Goal: Find specific page/section: Find specific page/section

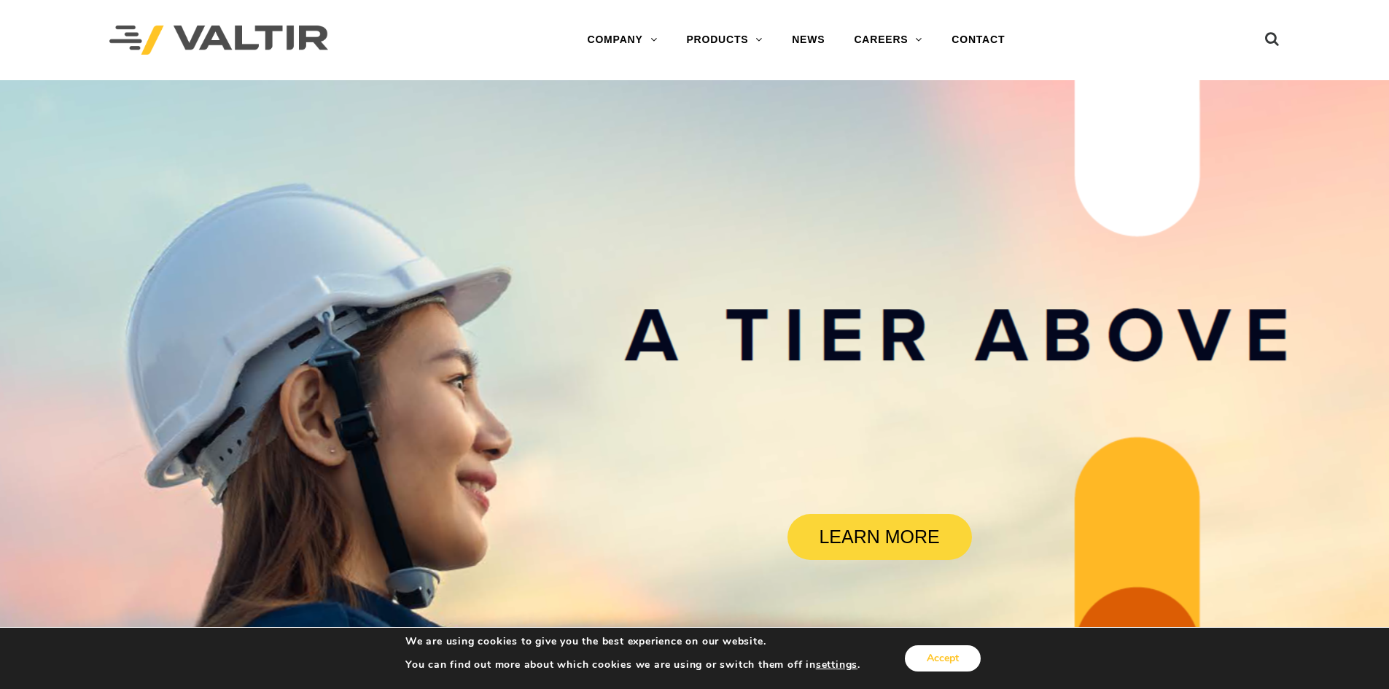
click at [930, 656] on button "Accept" at bounding box center [943, 658] width 76 height 26
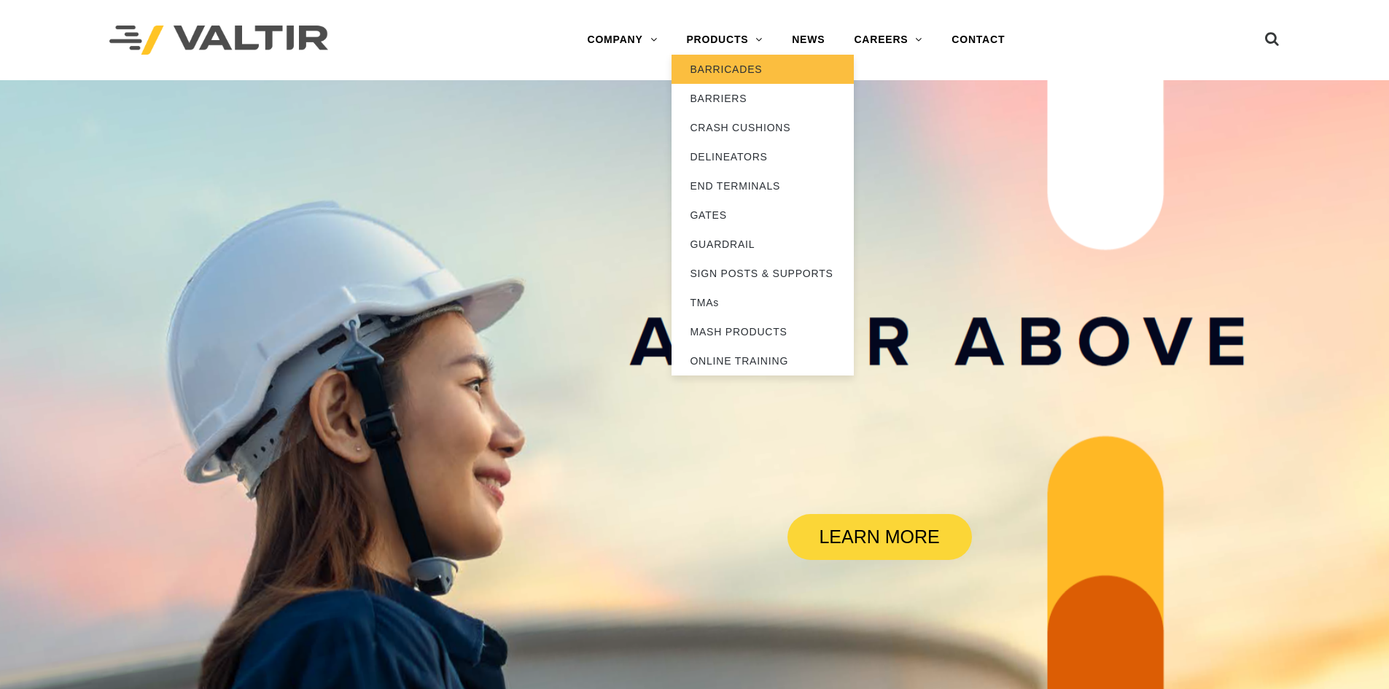
click at [733, 71] on link "BARRICADES" at bounding box center [762, 69] width 182 height 29
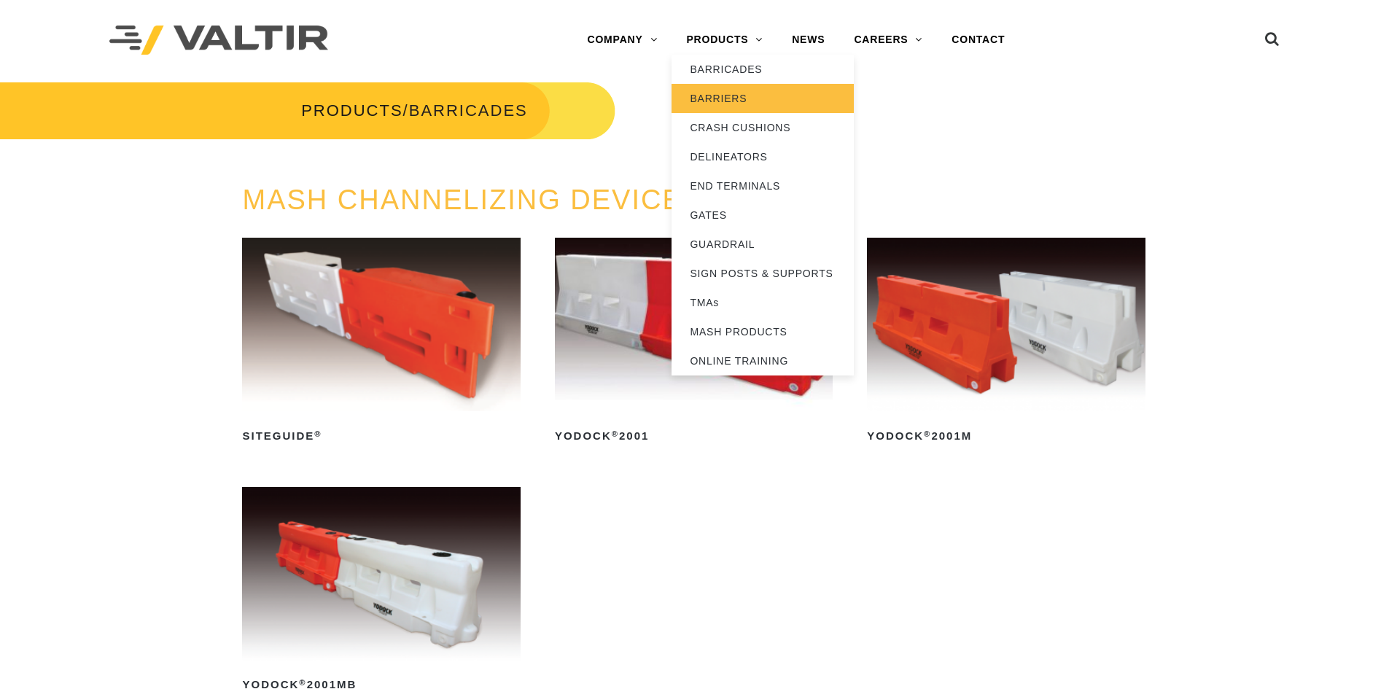
click at [722, 99] on link "BARRIERS" at bounding box center [762, 98] width 182 height 29
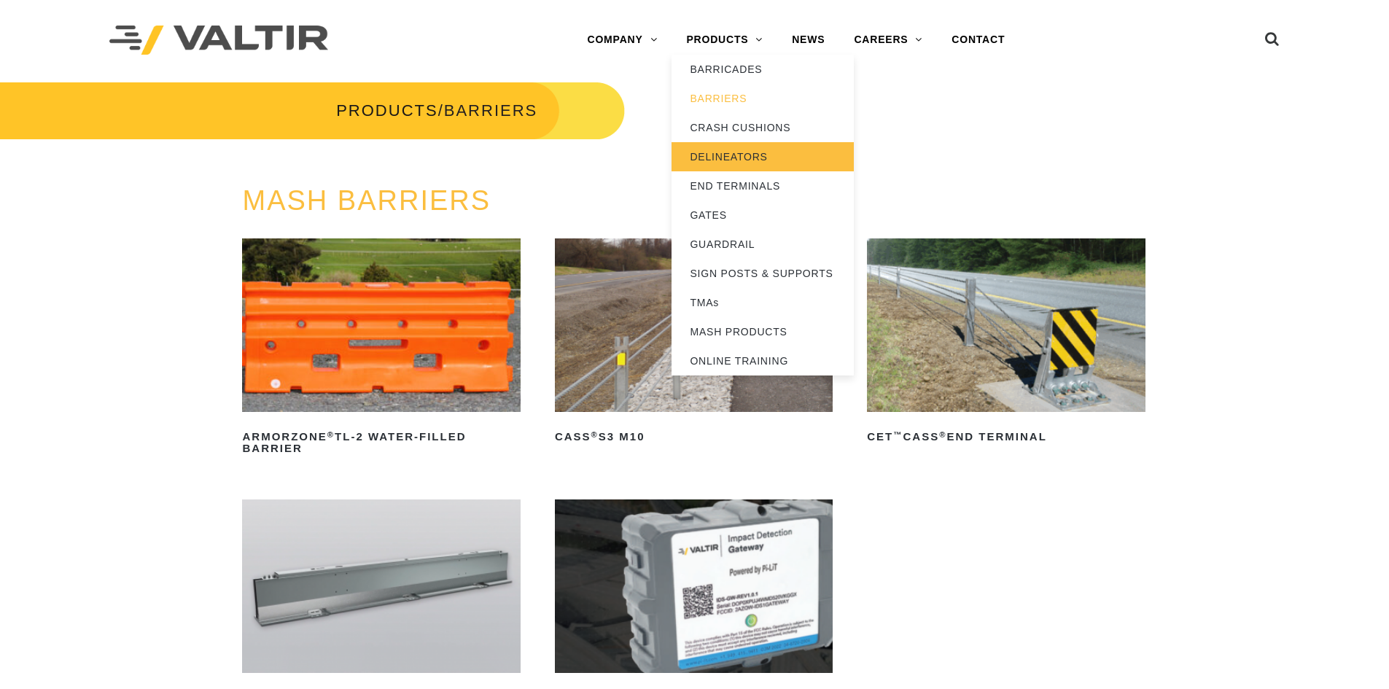
click at [735, 153] on link "DELINEATORS" at bounding box center [762, 156] width 182 height 29
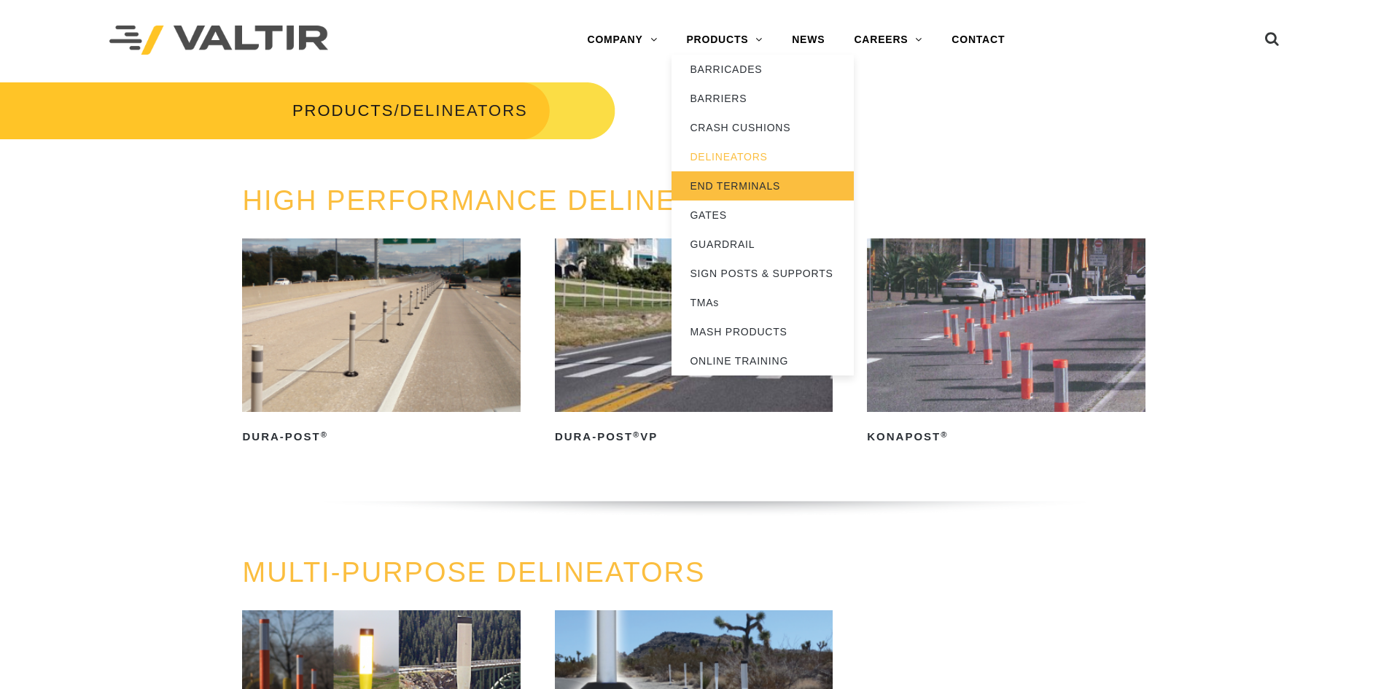
click at [714, 184] on link "END TERMINALS" at bounding box center [762, 185] width 182 height 29
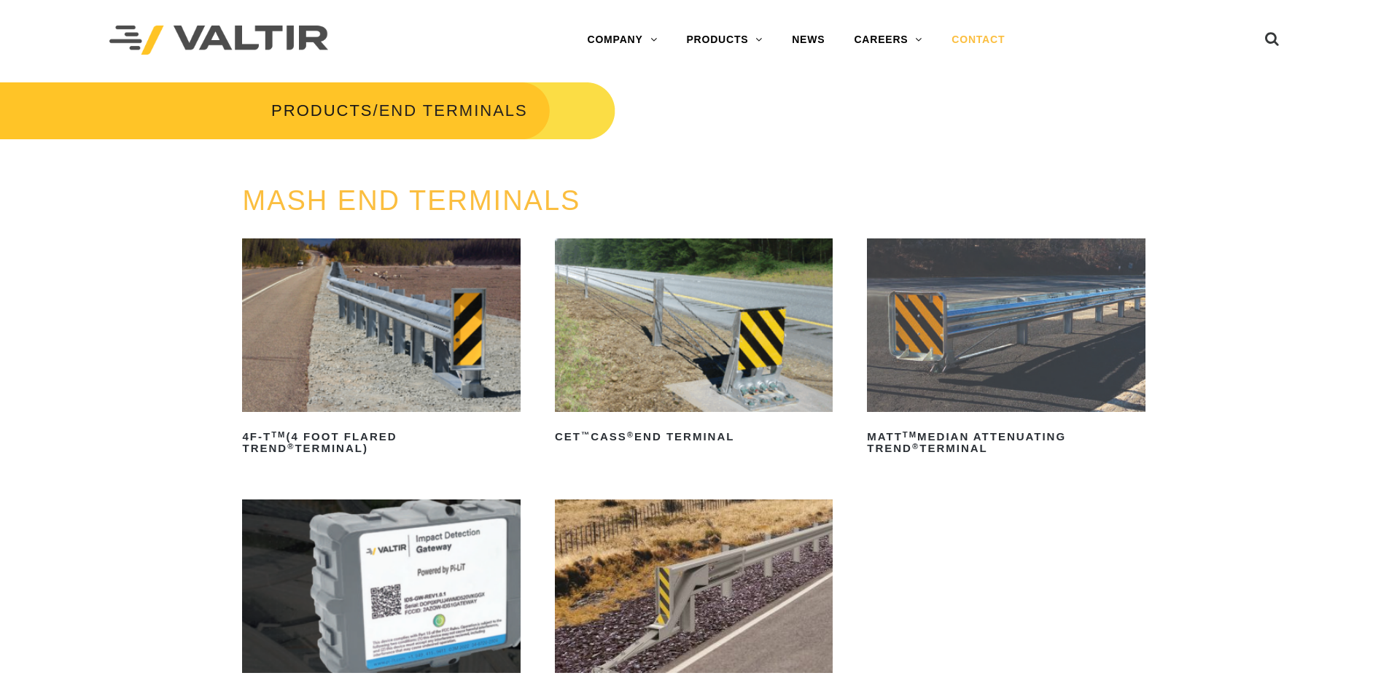
click at [978, 40] on link "CONTACT" at bounding box center [978, 40] width 82 height 29
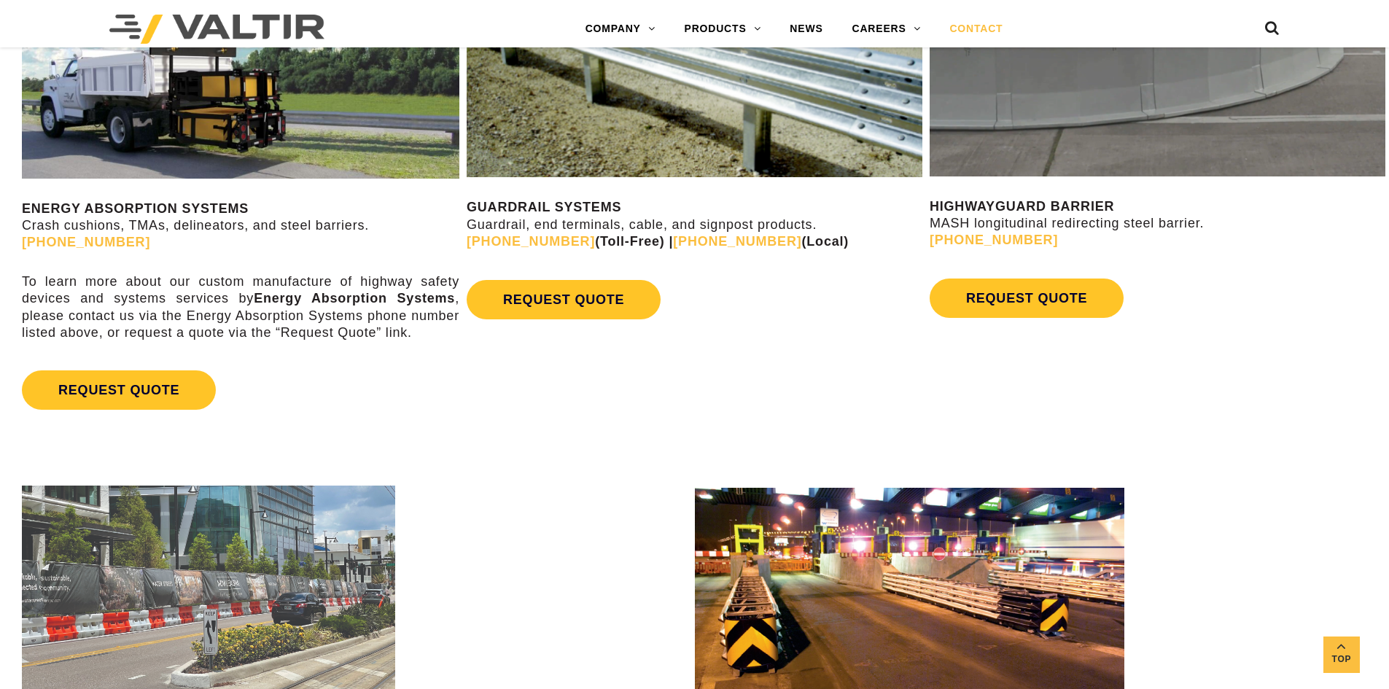
scroll to position [729, 0]
